Goal: Task Accomplishment & Management: Use online tool/utility

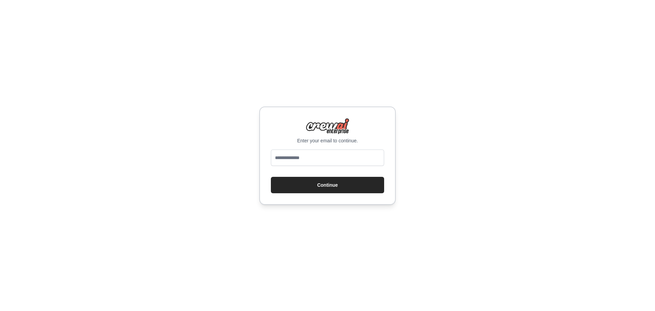
click at [298, 156] on input "email" at bounding box center [327, 157] width 113 height 16
type input "**********"
click at [306, 183] on button "Continue" at bounding box center [327, 185] width 113 height 16
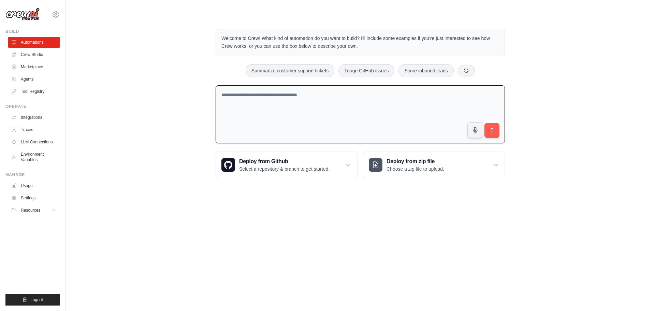
click at [312, 102] on textarea at bounding box center [359, 114] width 289 height 58
click at [162, 86] on div "Welcome to Crew! What kind of automation do you want to build? I'll include som…" at bounding box center [359, 103] width 567 height 171
click at [303, 119] on textarea at bounding box center [359, 114] width 289 height 58
click at [157, 116] on div "Welcome to Crew! What kind of automation do you want to build? I'll include som…" at bounding box center [359, 103] width 567 height 171
click at [39, 54] on link "Crew Studio" at bounding box center [34, 54] width 51 height 11
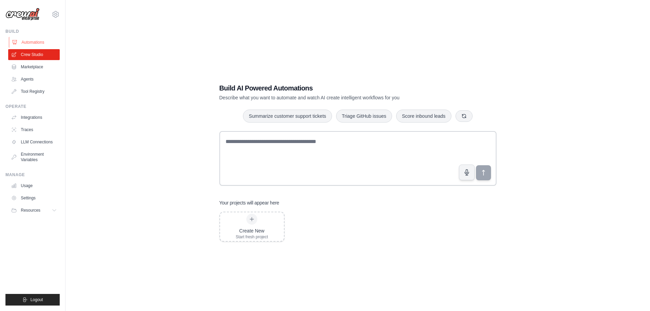
click at [39, 41] on link "Automations" at bounding box center [34, 42] width 51 height 11
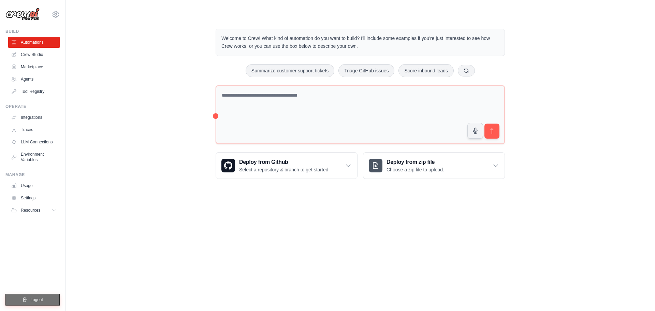
click at [24, 302] on button "Logout" at bounding box center [32, 300] width 54 height 12
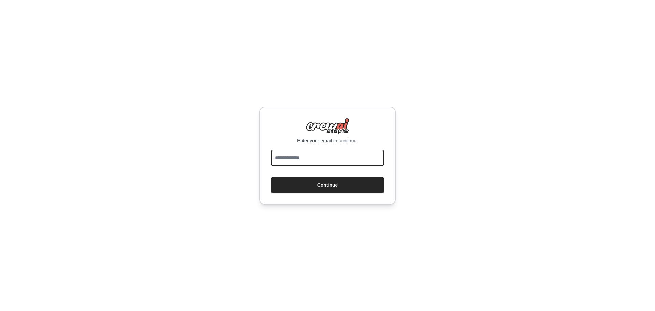
click at [318, 155] on input "email" at bounding box center [327, 157] width 113 height 16
type input "**********"
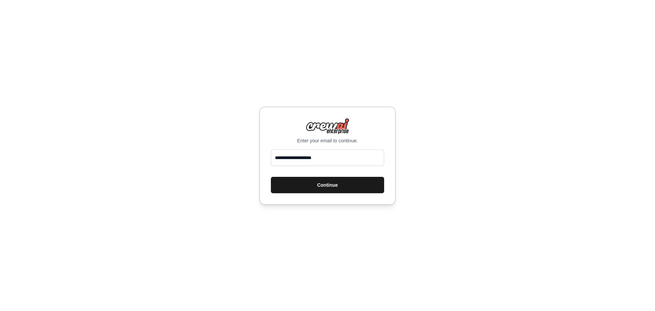
click at [324, 186] on button "Continue" at bounding box center [327, 185] width 113 height 16
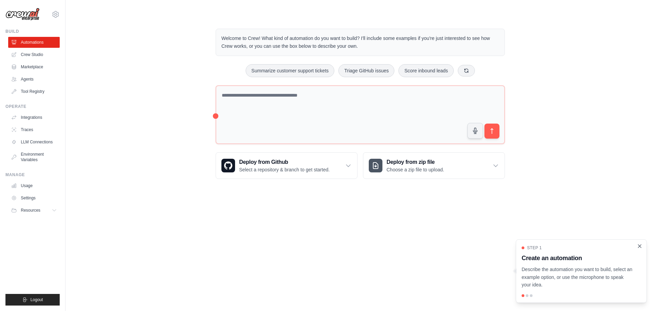
click at [640, 247] on icon "Close walkthrough" at bounding box center [639, 245] width 3 height 3
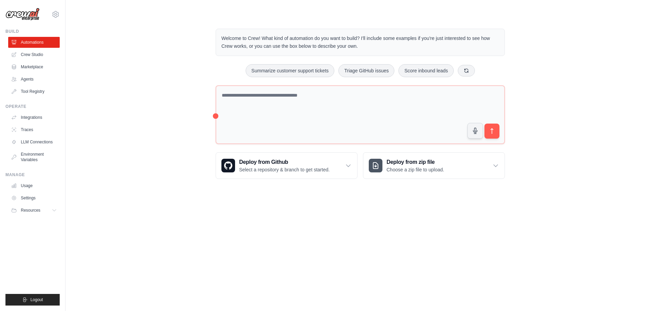
click at [578, 23] on div "Welcome to Crew! What kind of automation do you want to build? I'll include som…" at bounding box center [359, 104] width 567 height 172
click at [120, 119] on div "Welcome to Crew! What kind of automation do you want to build? I'll include som…" at bounding box center [359, 104] width 567 height 172
